Goal: Entertainment & Leisure: Consume media (video, audio)

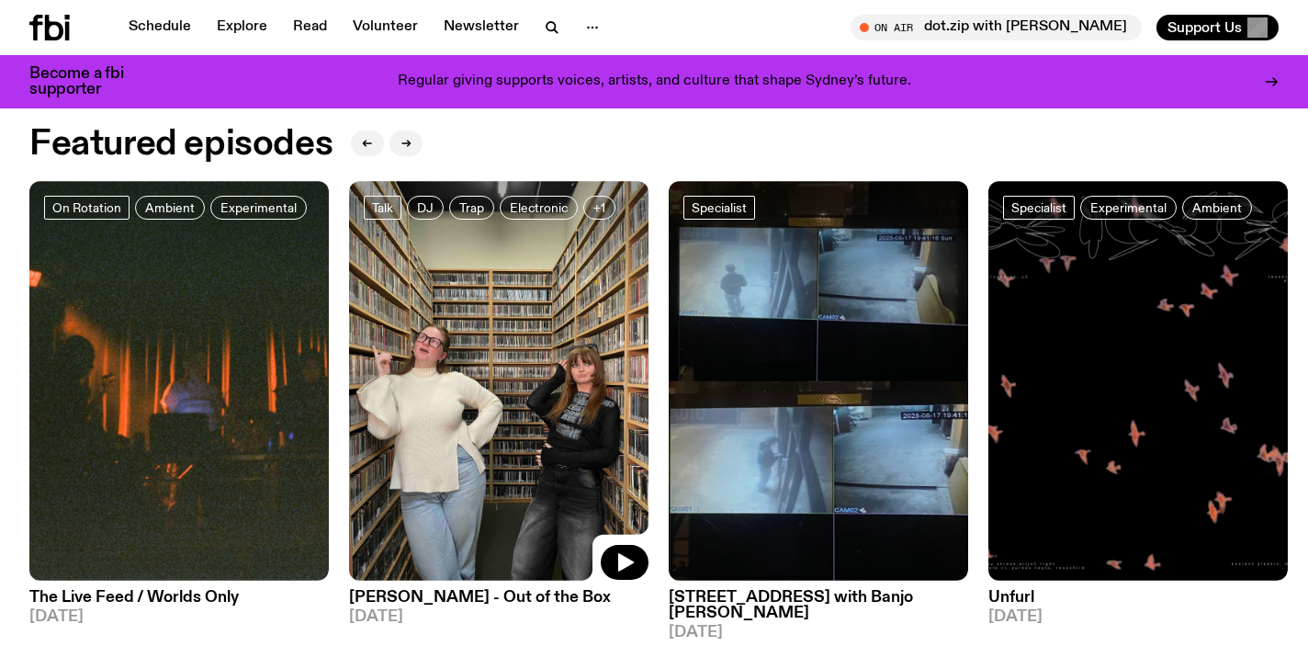
scroll to position [821, 0]
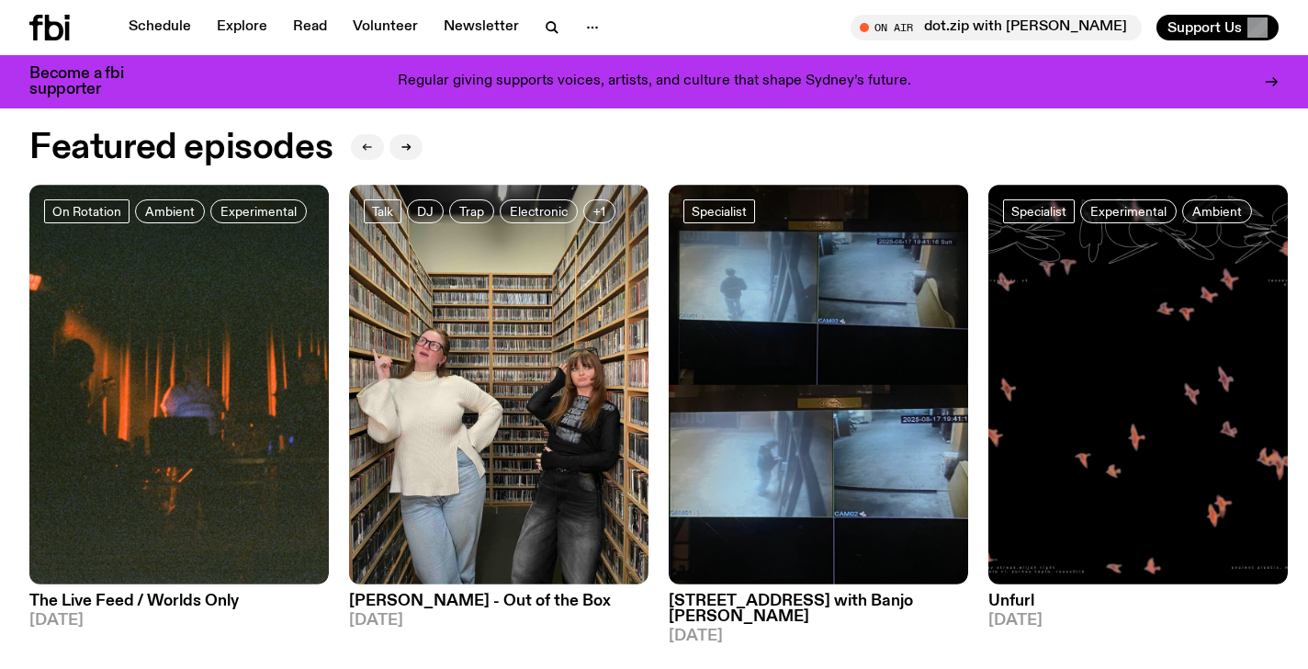
click at [358, 151] on button "button" at bounding box center [367, 147] width 33 height 26
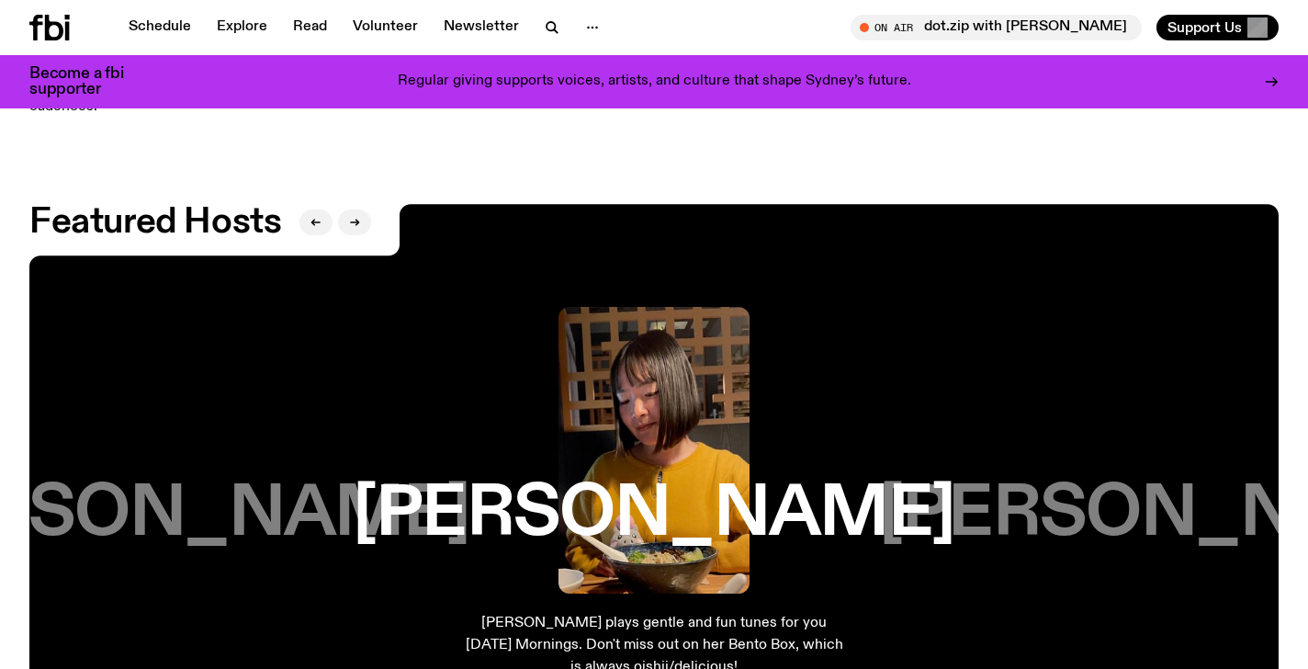
scroll to position [2786, 0]
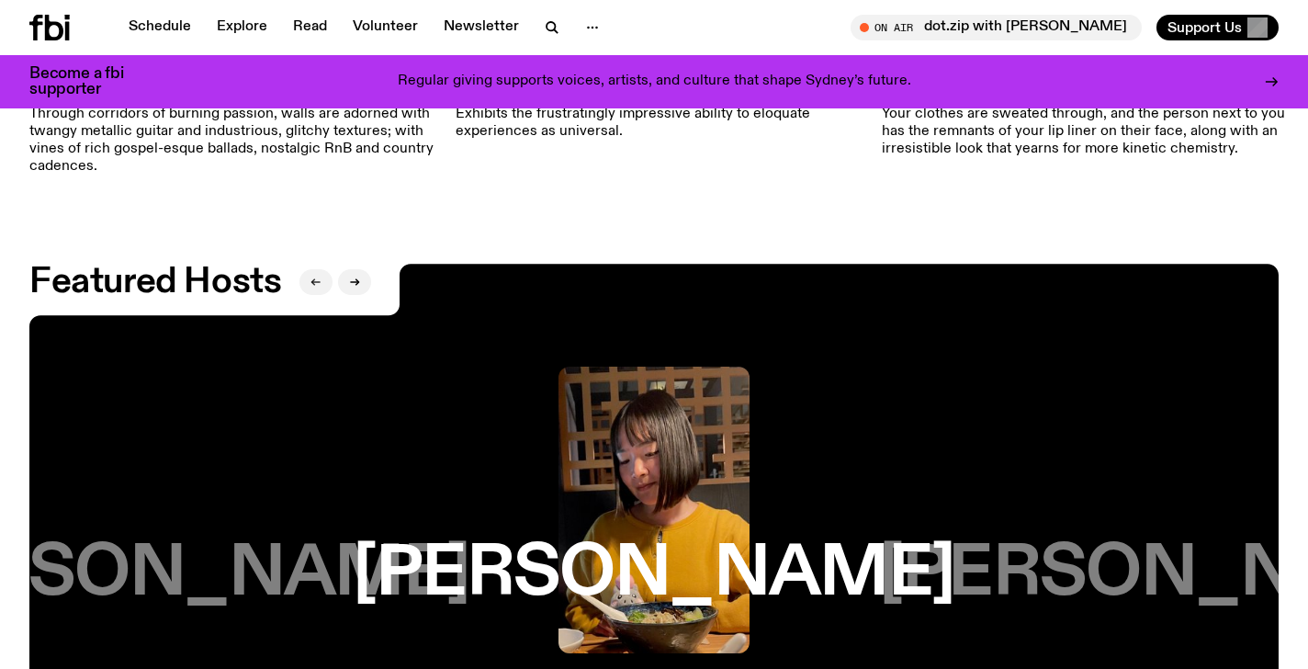
click at [310, 287] on button "button" at bounding box center [316, 282] width 33 height 26
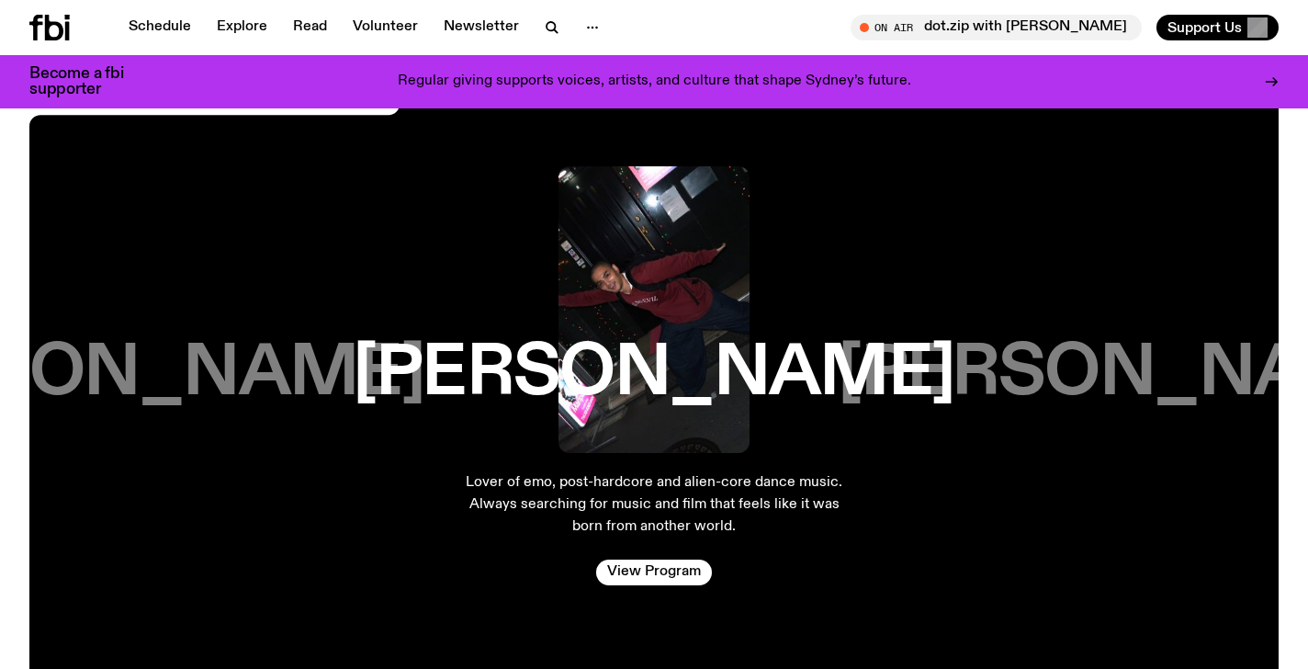
scroll to position [3076, 0]
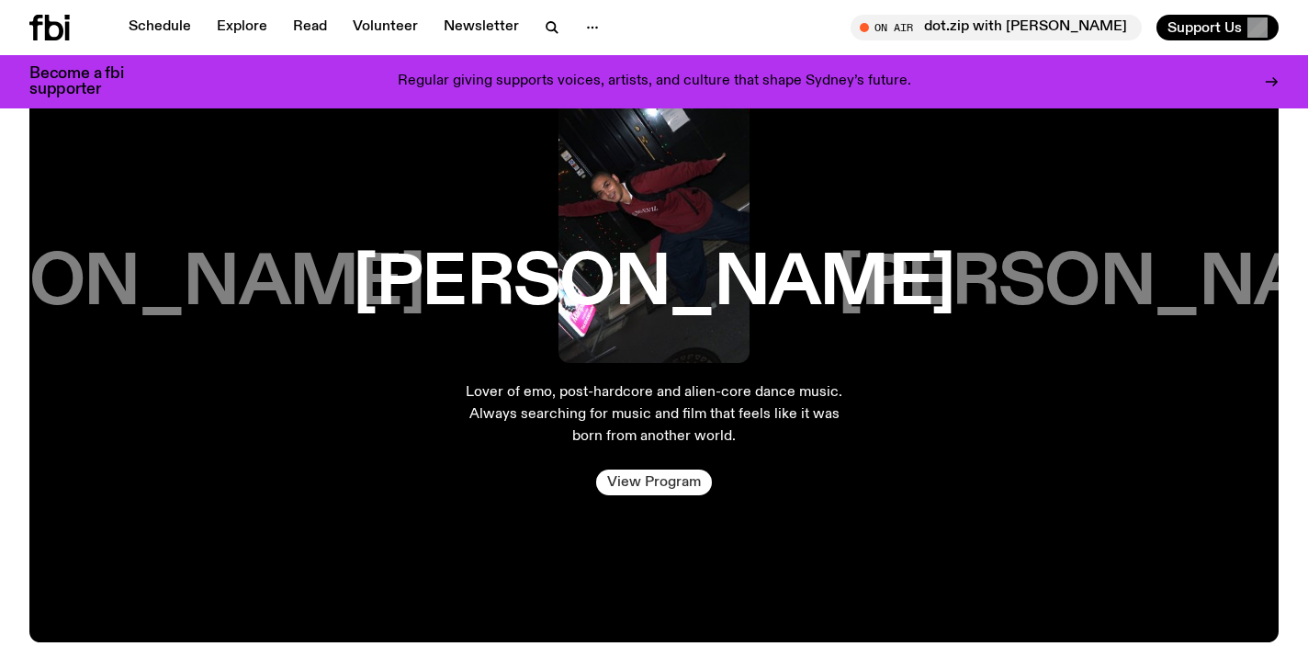
click at [635, 486] on link "View Program" at bounding box center [654, 483] width 116 height 26
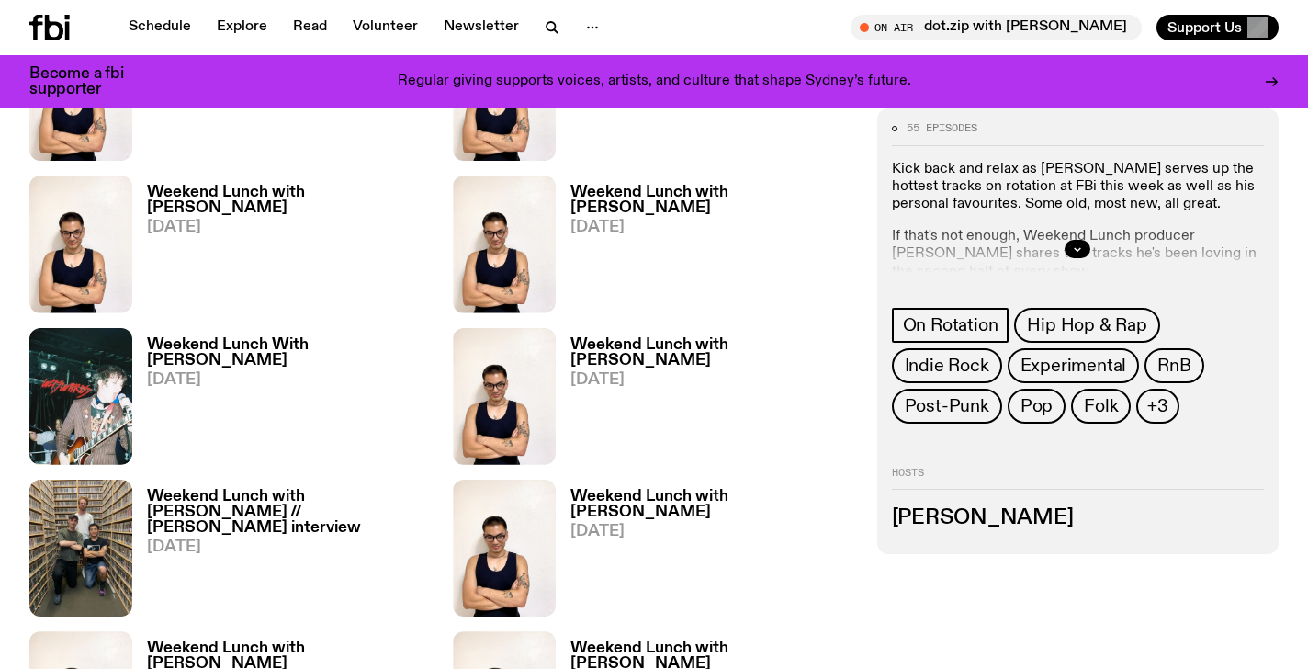
scroll to position [1509, 0]
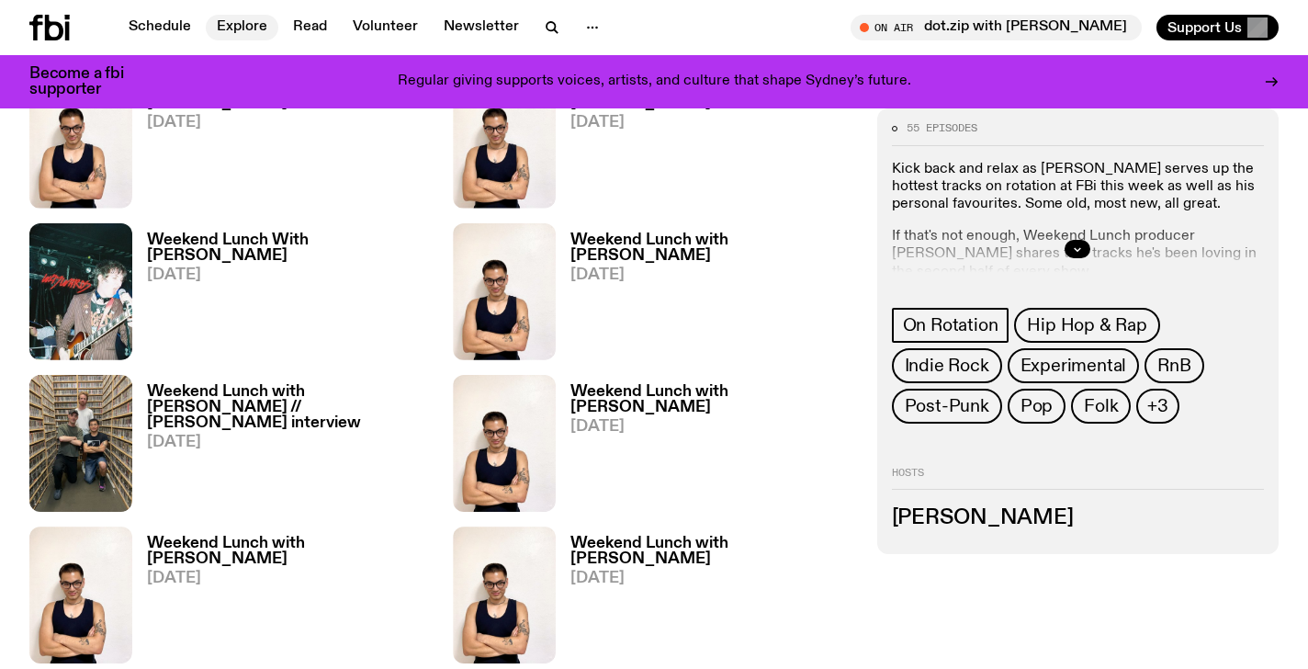
click at [243, 33] on link "Explore" at bounding box center [242, 28] width 73 height 26
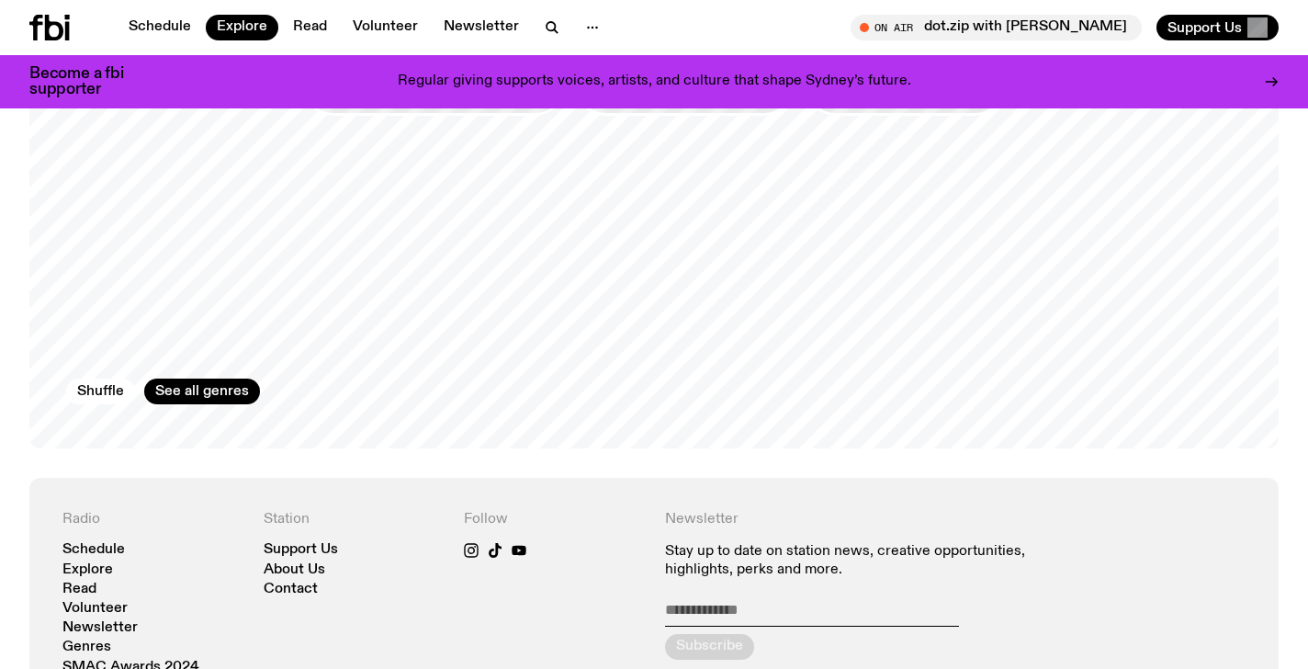
scroll to position [3352, 0]
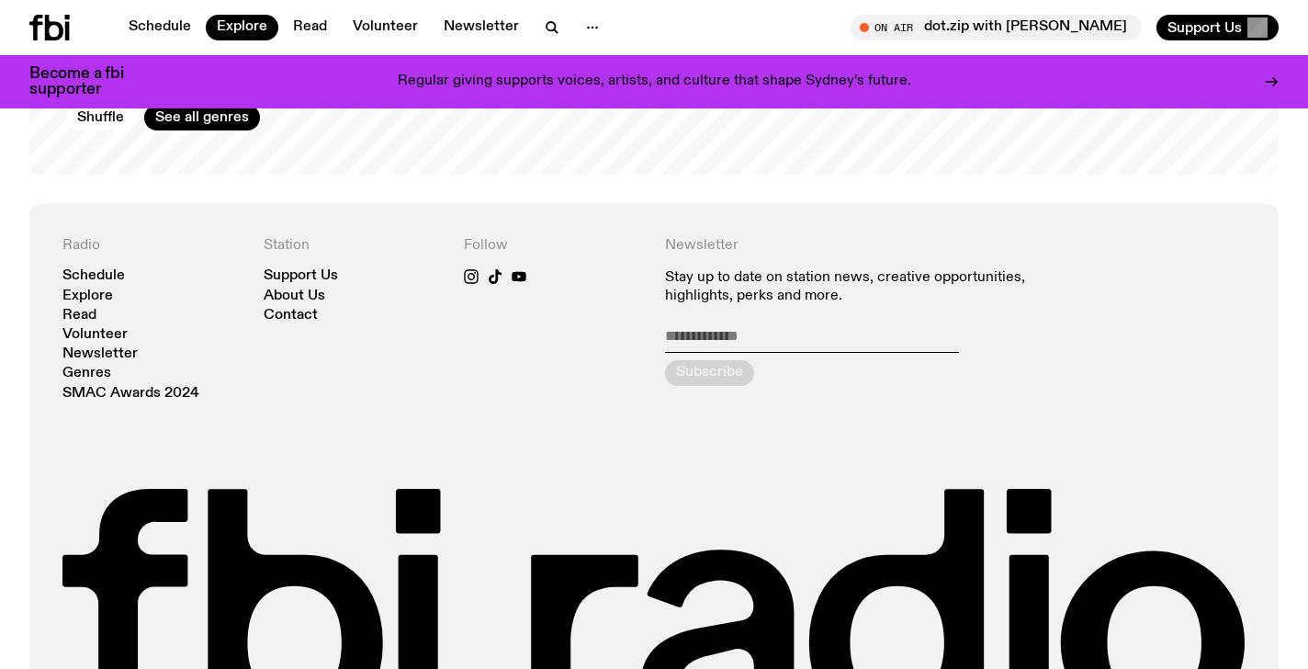
click at [65, 31] on icon at bounding box center [67, 31] width 5 height 18
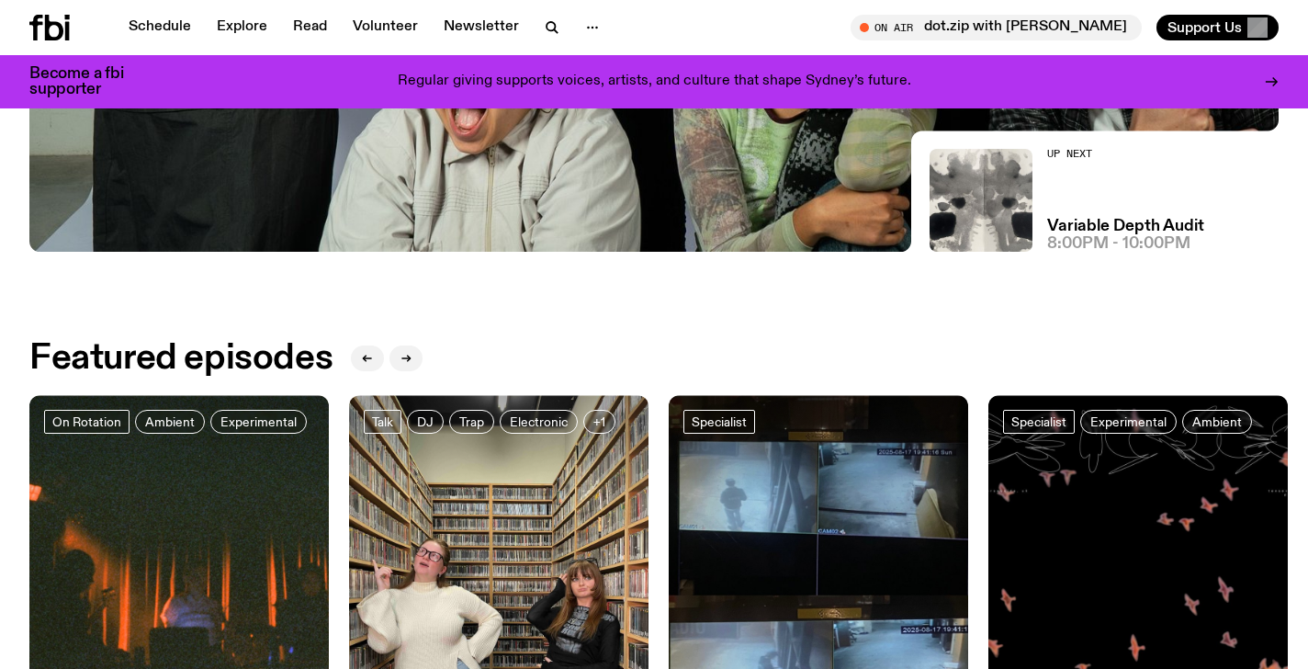
scroll to position [787, 0]
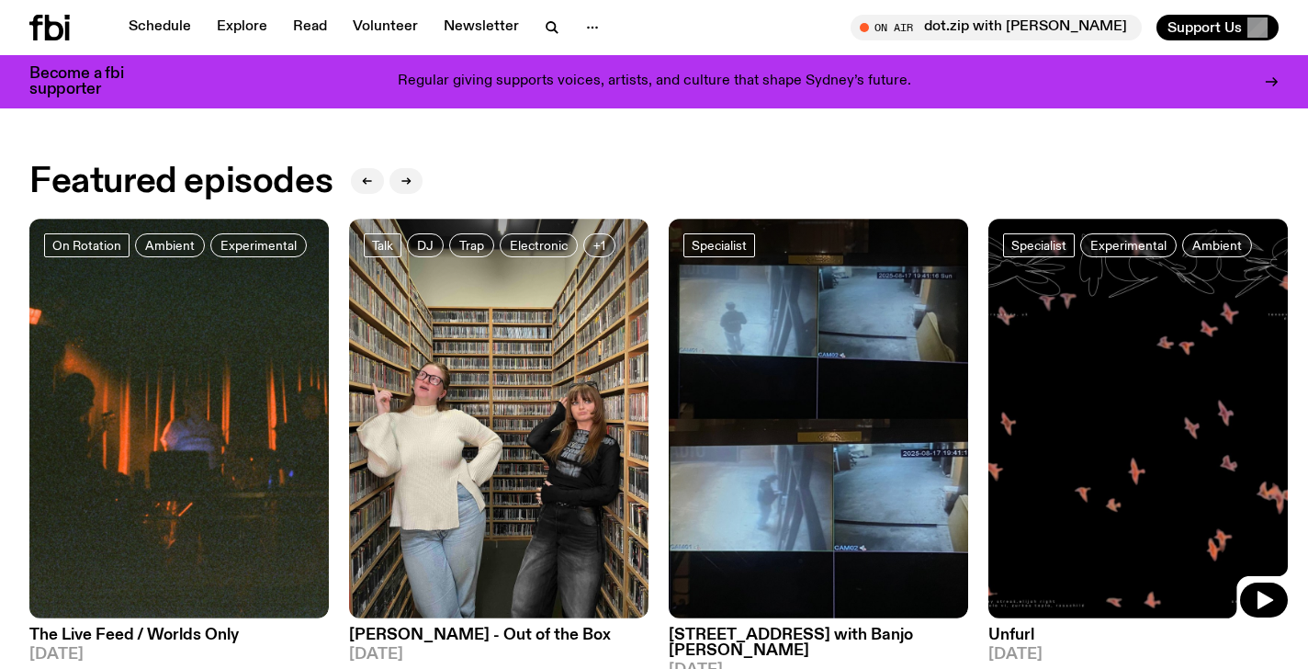
click at [1048, 319] on img at bounding box center [1139, 419] width 300 height 400
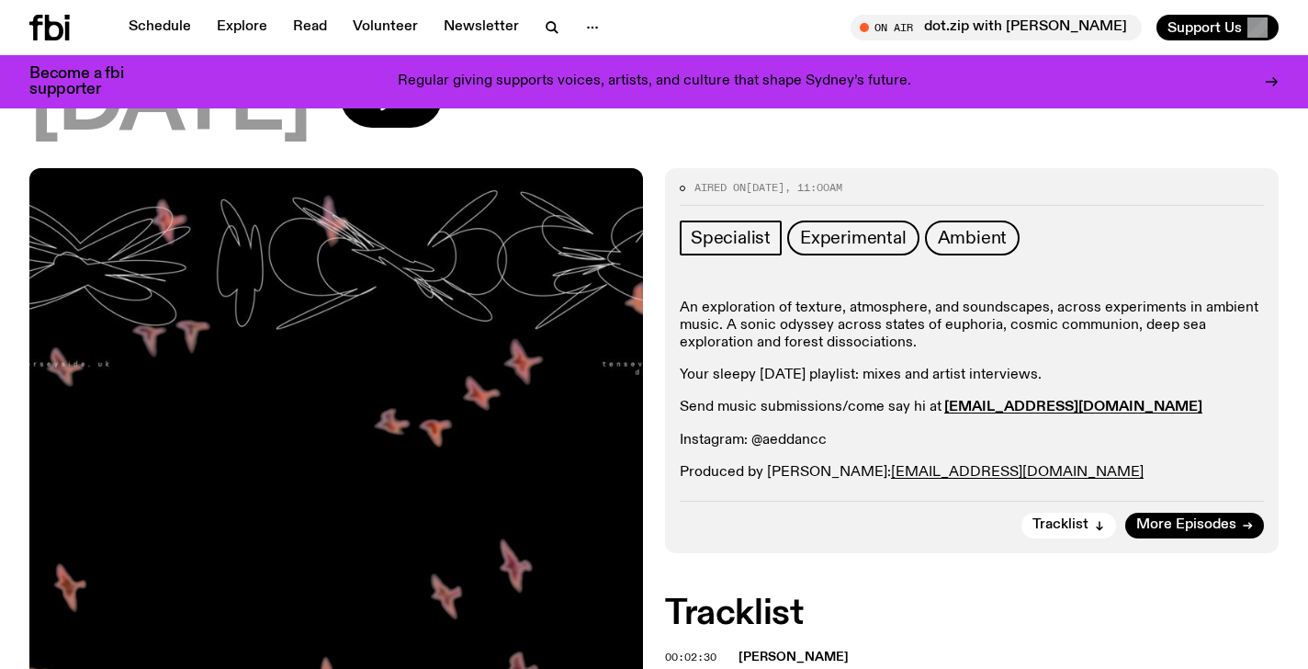
scroll to position [179, 0]
